Goal: Information Seeking & Learning: Learn about a topic

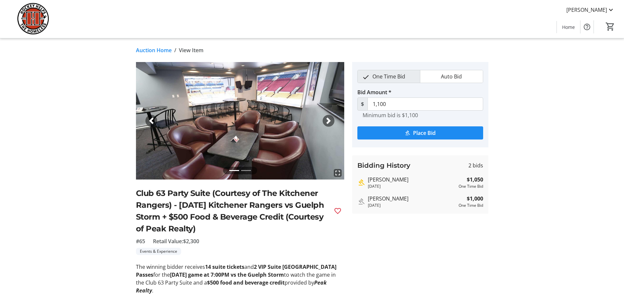
click at [156, 50] on link "Auction Home" at bounding box center [154, 50] width 36 height 8
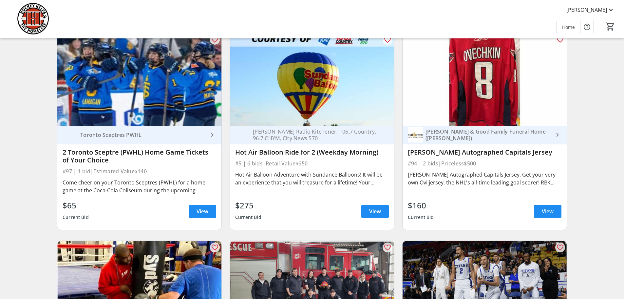
scroll to position [918, 0]
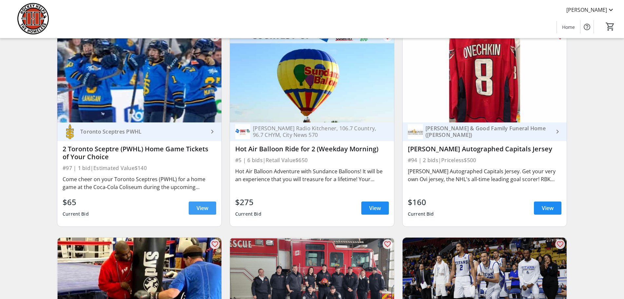
click at [210, 216] on span at bounding box center [203, 208] width 28 height 16
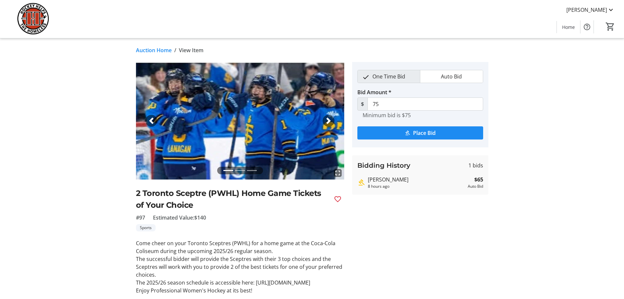
click at [147, 50] on link "Auction Home" at bounding box center [154, 50] width 36 height 8
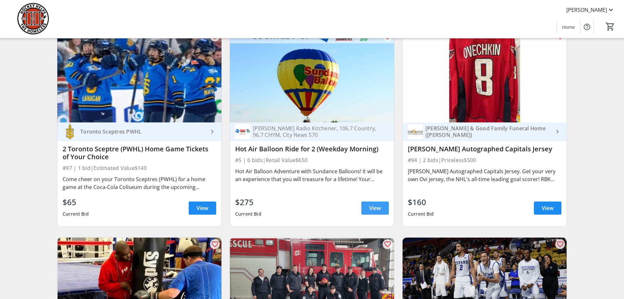
click at [377, 209] on span "View" at bounding box center [375, 208] width 12 height 8
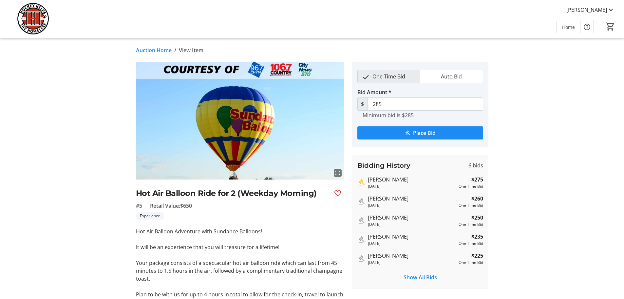
click at [150, 48] on link "Auction Home" at bounding box center [154, 50] width 36 height 8
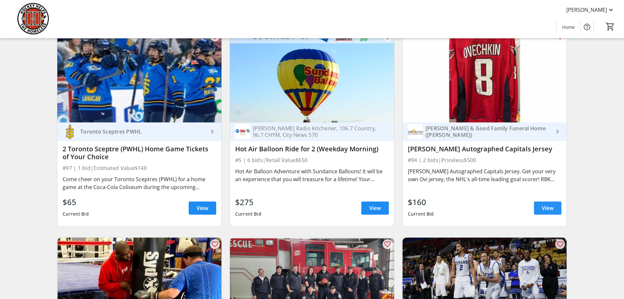
click at [554, 212] on span "View" at bounding box center [548, 208] width 12 height 8
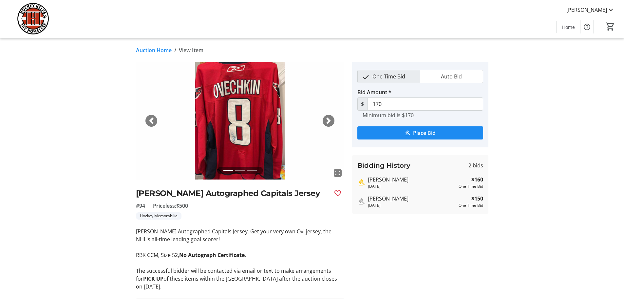
click at [150, 51] on link "Auction Home" at bounding box center [154, 50] width 36 height 8
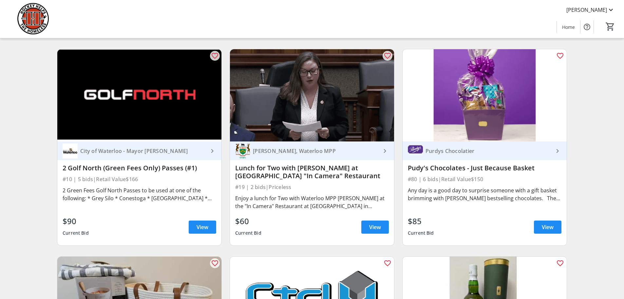
scroll to position [1344, 0]
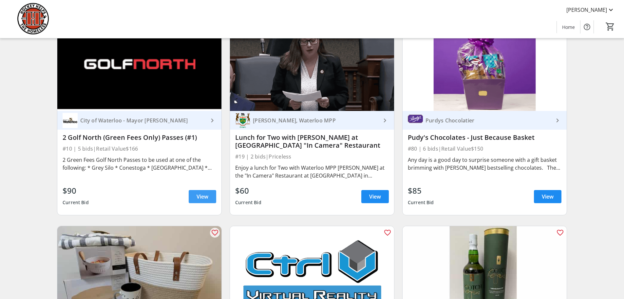
click at [208, 200] on span "View" at bounding box center [203, 196] width 12 height 8
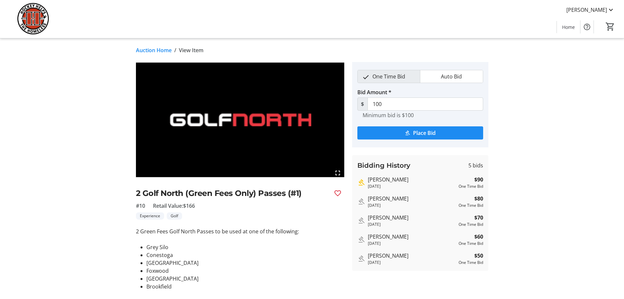
click at [154, 50] on link "Auction Home" at bounding box center [154, 50] width 36 height 8
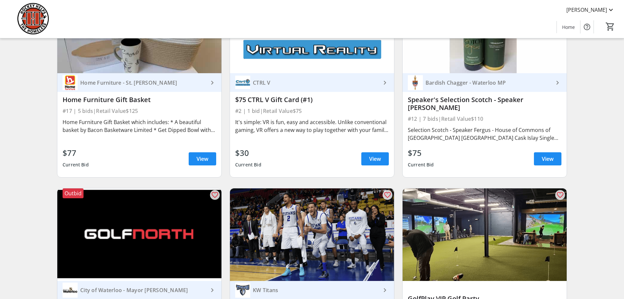
scroll to position [1573, 0]
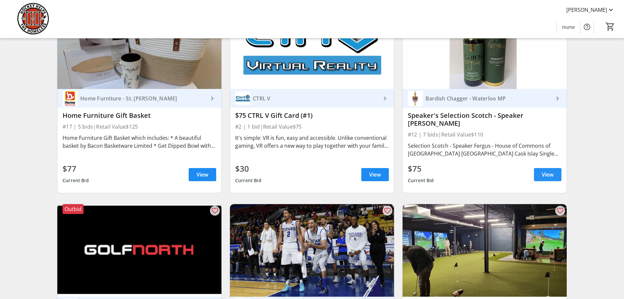
click at [545, 174] on span "View" at bounding box center [548, 174] width 12 height 8
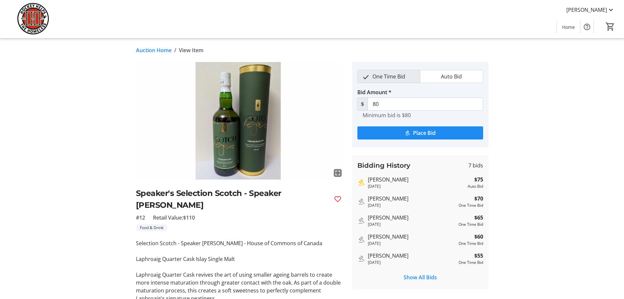
click at [143, 46] on link "Auction Home" at bounding box center [154, 50] width 36 height 8
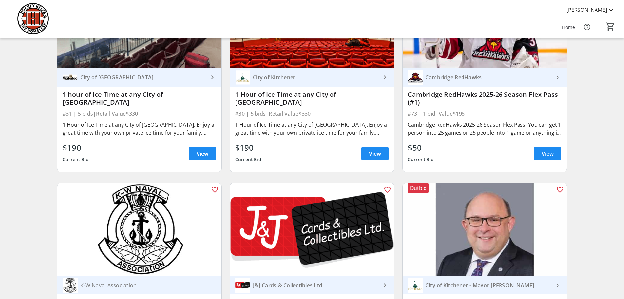
scroll to position [2163, 0]
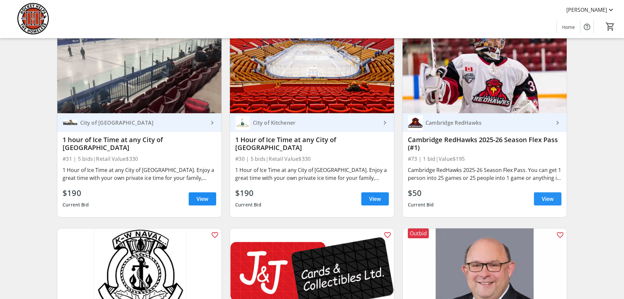
click at [549, 197] on span "View" at bounding box center [548, 199] width 12 height 8
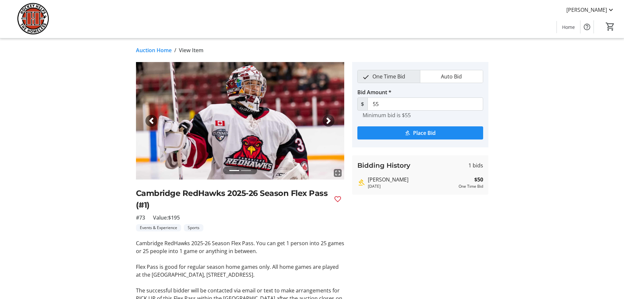
click at [154, 52] on link "Auction Home" at bounding box center [154, 50] width 36 height 8
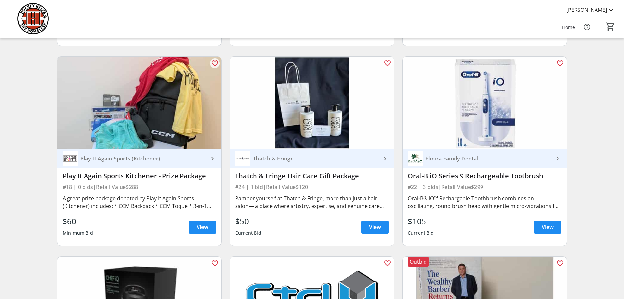
scroll to position [2524, 0]
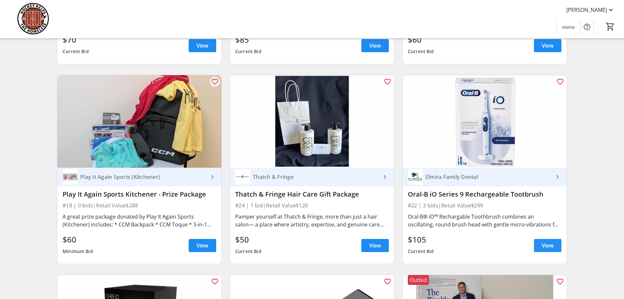
click at [548, 241] on span "View" at bounding box center [548, 245] width 12 height 8
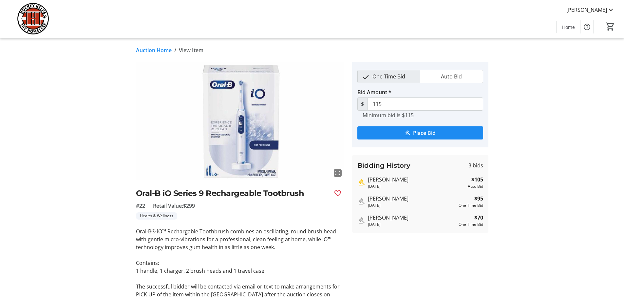
click at [154, 49] on link "Auction Home" at bounding box center [154, 50] width 36 height 8
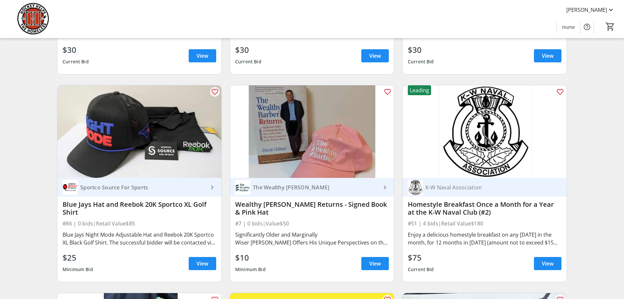
scroll to position [3147, 0]
